Goal: Task Accomplishment & Management: Manage account settings

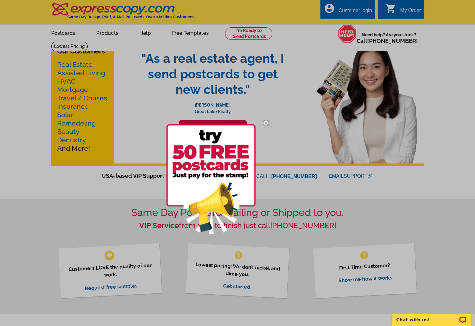
click at [266, 122] on img at bounding box center [266, 123] width 18 height 18
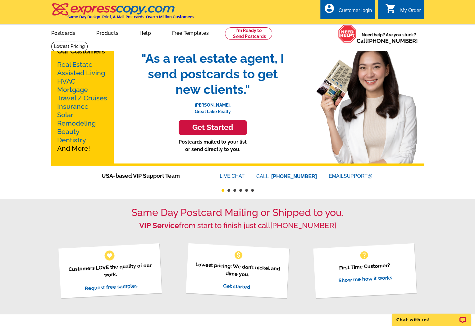
click at [361, 11] on div "Customer login" at bounding box center [355, 12] width 34 height 9
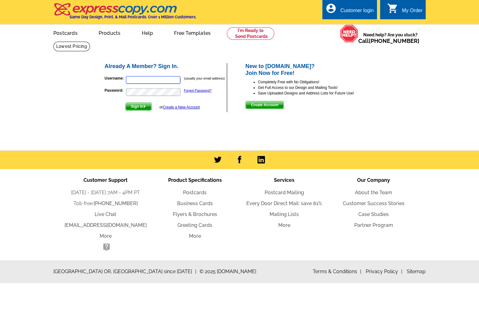
type input "[PERSON_NAME][EMAIL_ADDRESS][DOMAIN_NAME]"
click at [143, 105] on span "Sign In" at bounding box center [139, 106] width 26 height 7
